Goal: Complete application form: Complete application form

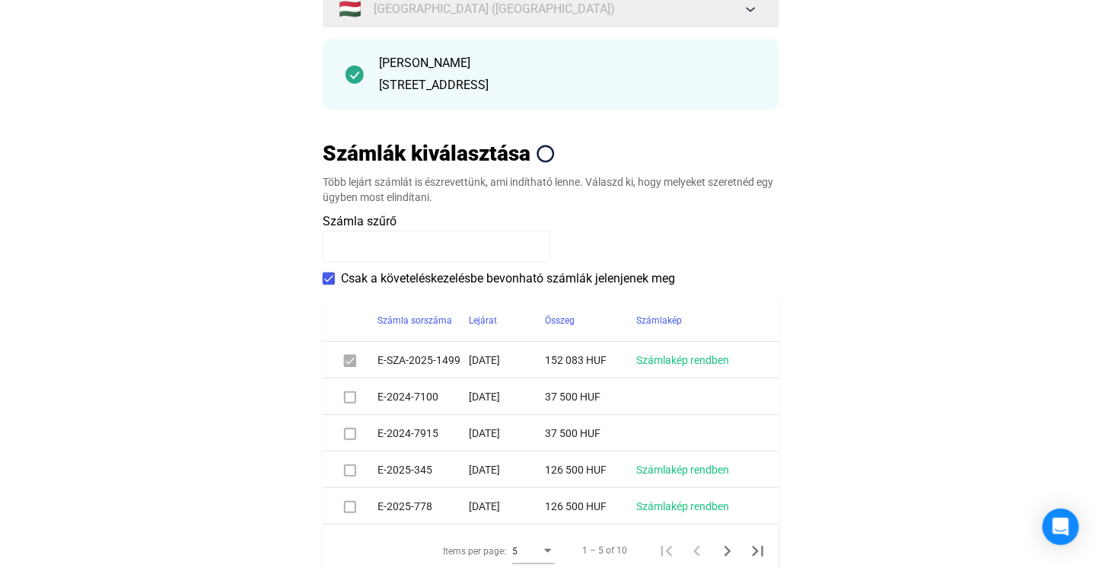
scroll to position [304, 0]
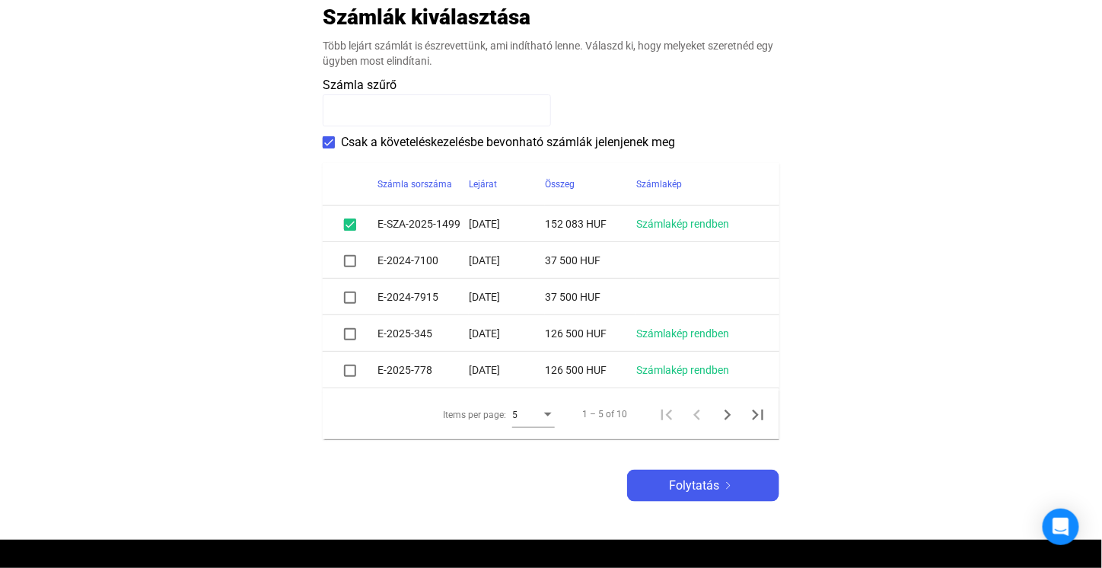
click at [544, 415] on div "Items per page:" at bounding box center [548, 415] width 14 height 12
click at [525, 447] on span "10" at bounding box center [535, 443] width 43 height 18
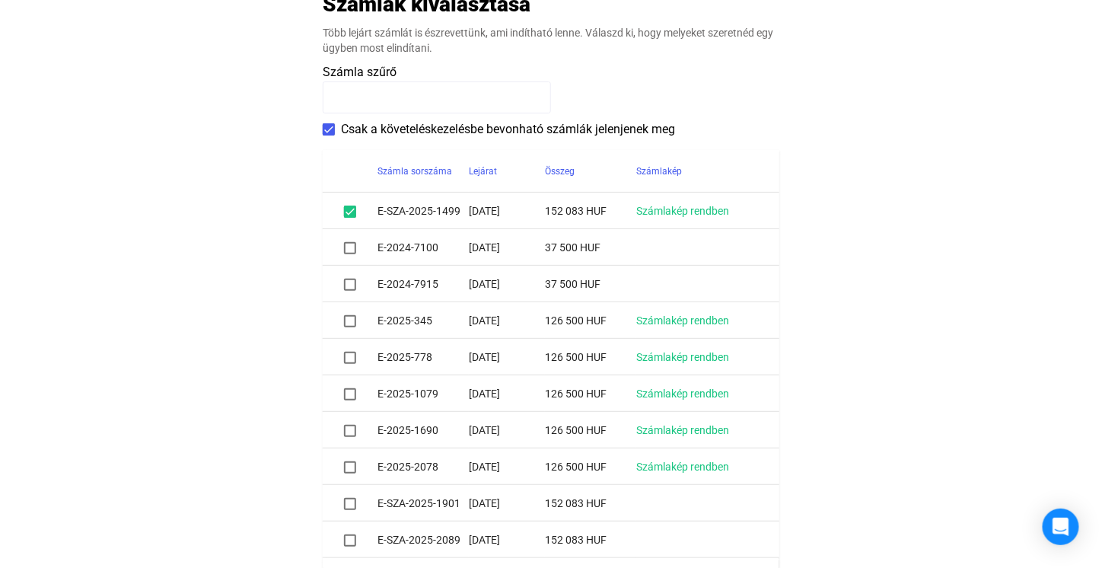
scroll to position [312, 0]
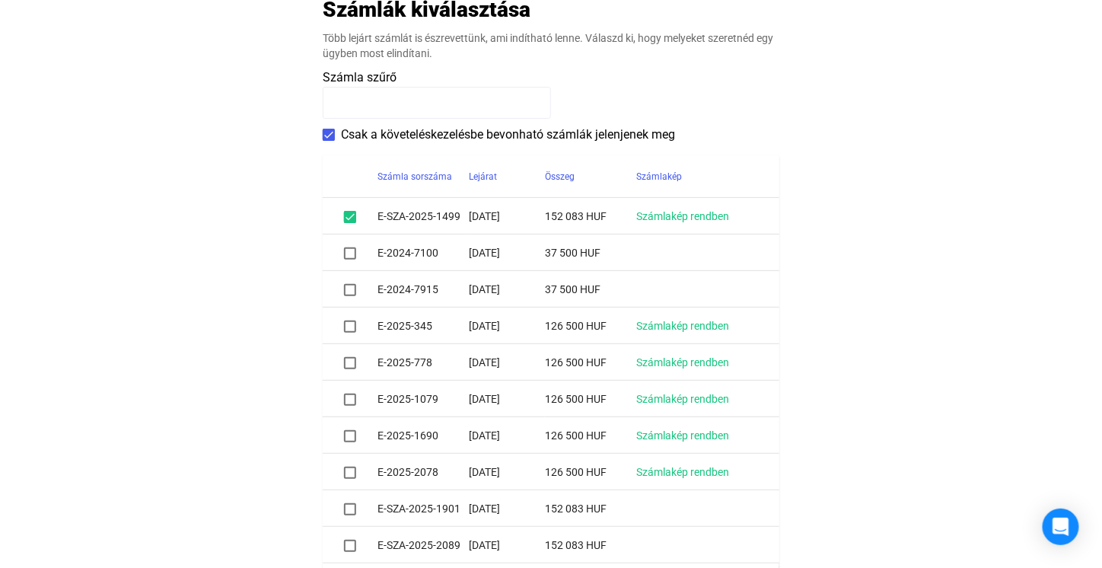
click at [352, 320] on span at bounding box center [350, 326] width 12 height 12
click at [352, 363] on span at bounding box center [350, 363] width 12 height 12
click at [349, 404] on span at bounding box center [350, 399] width 12 height 12
click at [353, 433] on span at bounding box center [350, 436] width 12 height 12
click at [354, 469] on span at bounding box center [350, 472] width 12 height 12
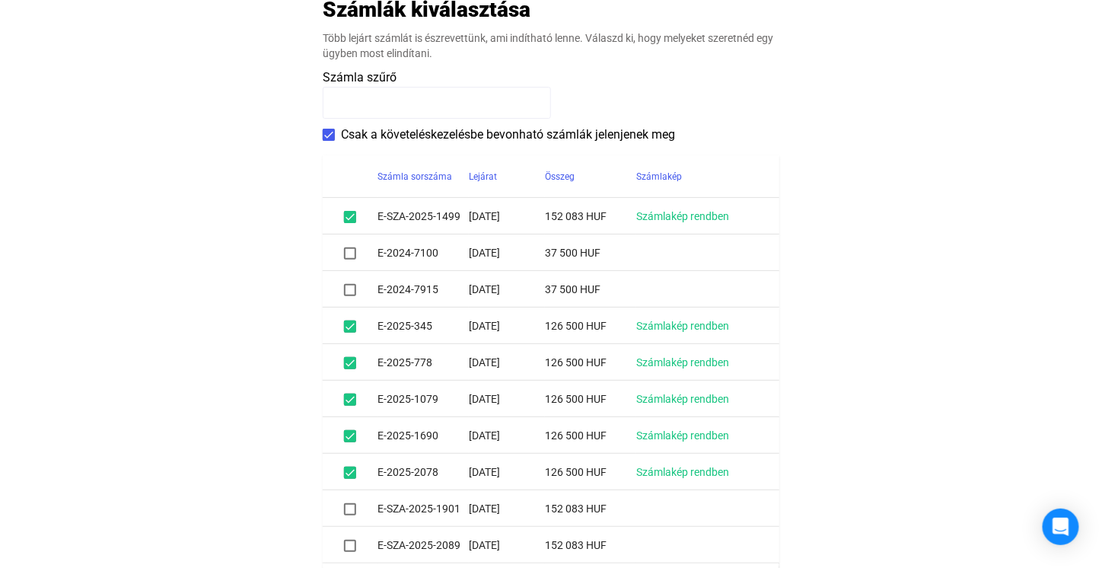
click at [352, 508] on span at bounding box center [350, 509] width 12 height 12
click at [351, 542] on span at bounding box center [350, 545] width 12 height 12
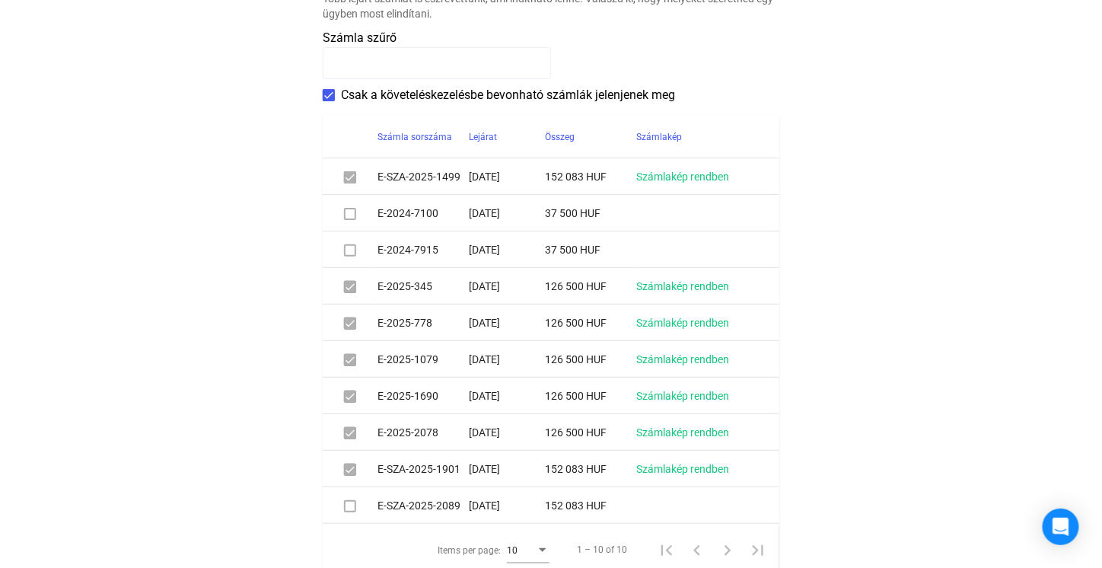
scroll to position [464, 0]
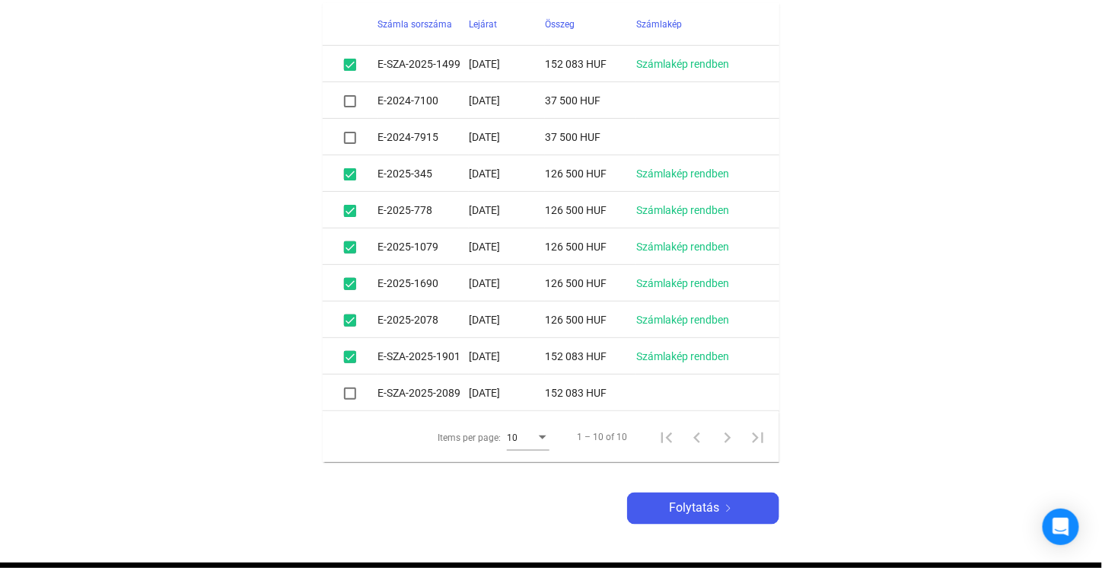
click at [353, 395] on span at bounding box center [350, 393] width 12 height 12
click at [666, 512] on div "Folytatás" at bounding box center [702, 508] width 143 height 18
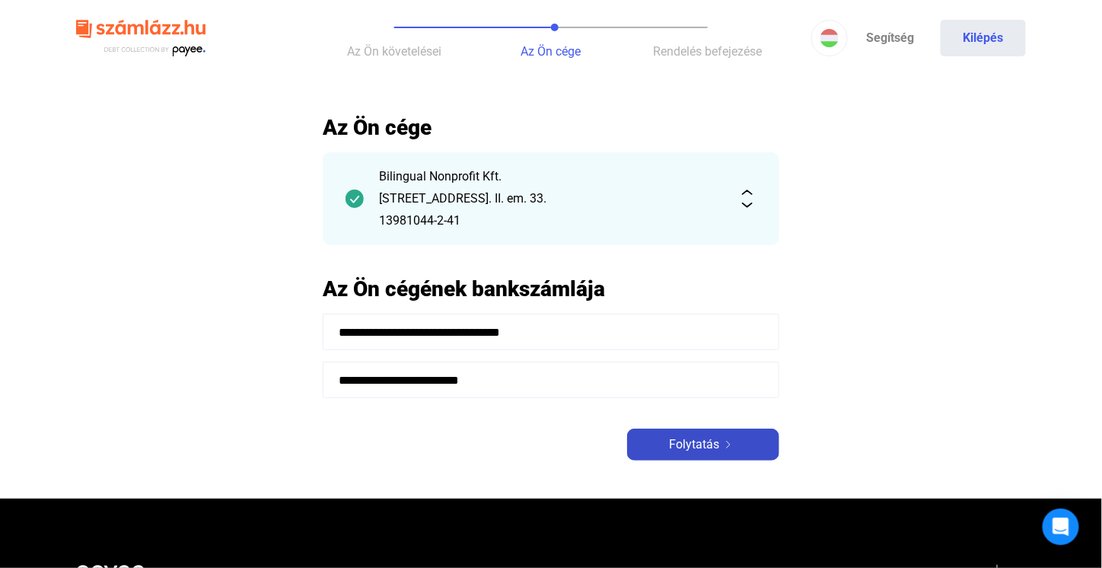
click at [675, 450] on span "Folytatás" at bounding box center [694, 444] width 50 height 18
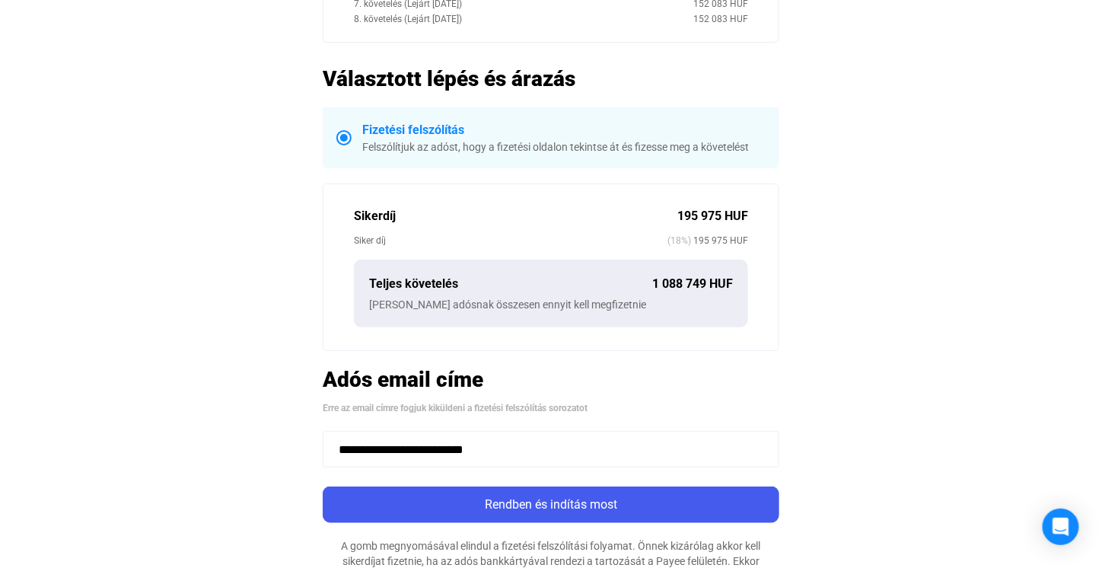
scroll to position [457, 0]
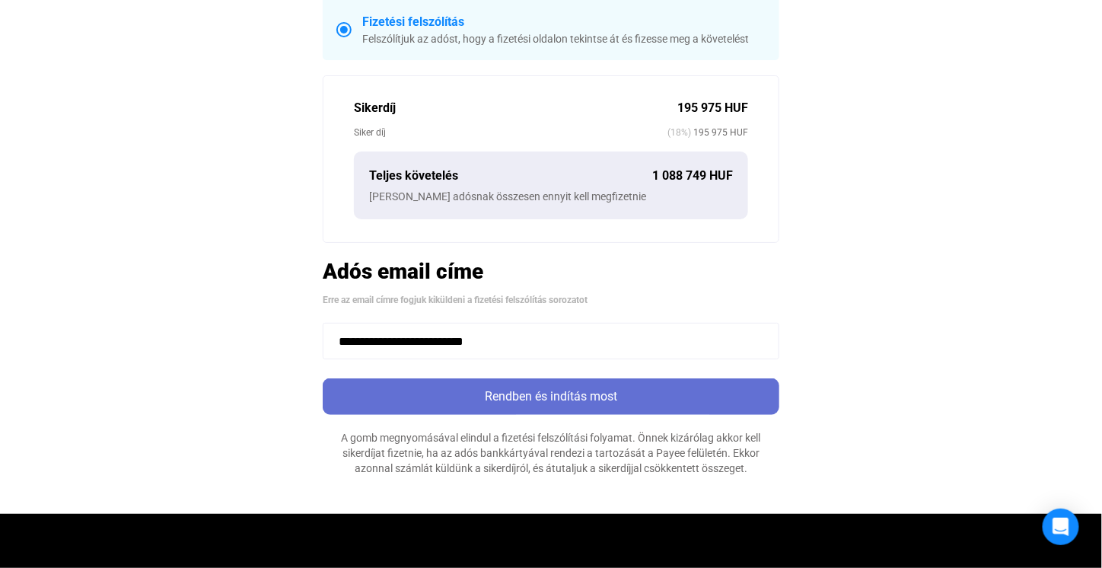
click at [600, 390] on div "Rendben és indítás most" at bounding box center [550, 396] width 447 height 18
